Goal: Check status: Check status

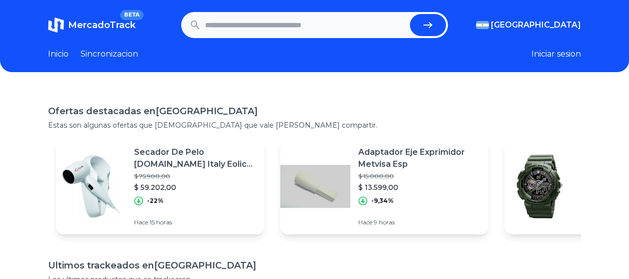
click at [315, 19] on input "text" at bounding box center [305, 25] width 201 height 22
type input "*"
paste input "**********"
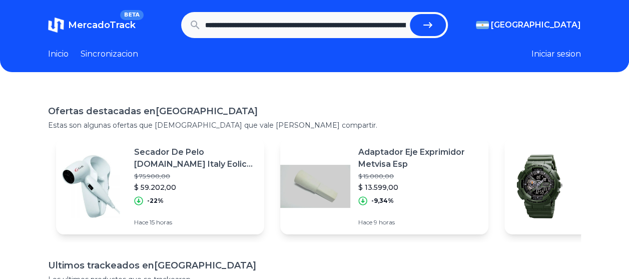
scroll to position [0, 456]
click at [425, 21] on button "submit" at bounding box center [432, 25] width 36 height 22
type input "**********"
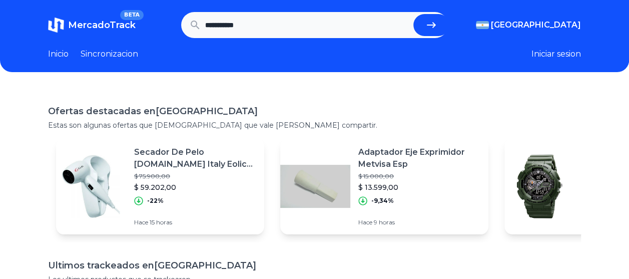
scroll to position [0, 0]
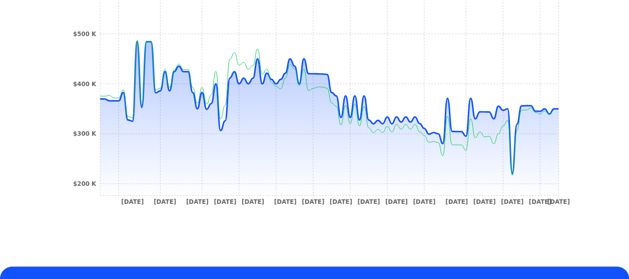
scroll to position [357, 0]
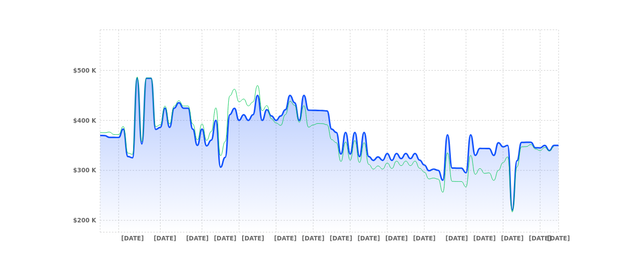
drag, startPoint x: 588, startPoint y: 159, endPoint x: 567, endPoint y: 165, distance: 21.7
click at [567, 165] on section "[DATE] [DATE] [DATE] [DATE] [DATE] [DATE] [DATE] [DATE] [DATE] [DATE] [DATE] [D…" at bounding box center [314, 138] width 533 height 265
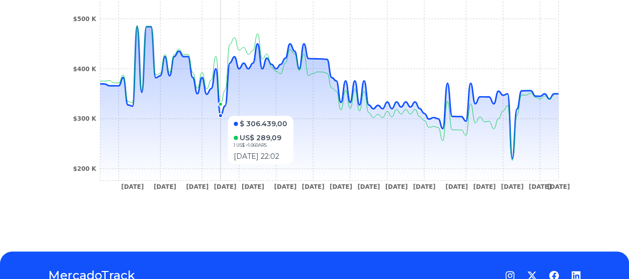
scroll to position [407, 0]
